Goal: Find specific page/section: Find specific page/section

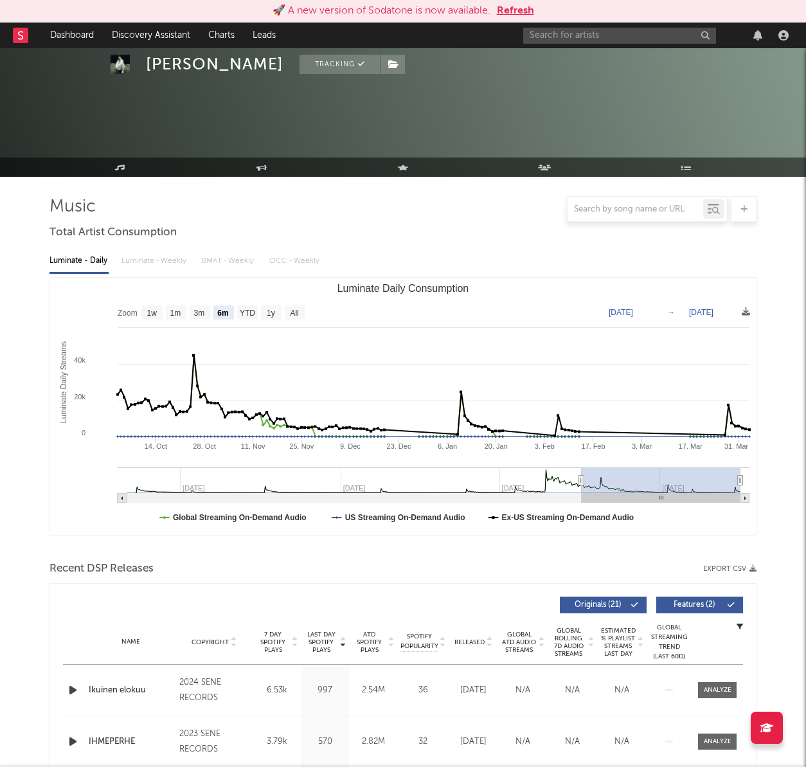
select select "6m"
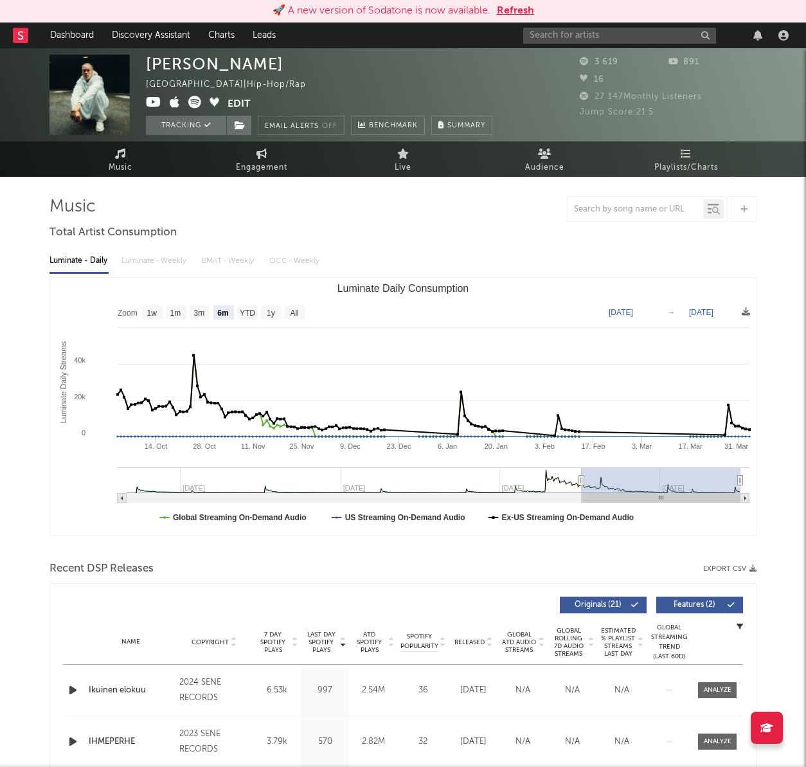
click at [31, 39] on div at bounding box center [27, 36] width 28 height 26
click at [25, 39] on rect at bounding box center [20, 35] width 15 height 15
